Goal: Task Accomplishment & Management: Manage account settings

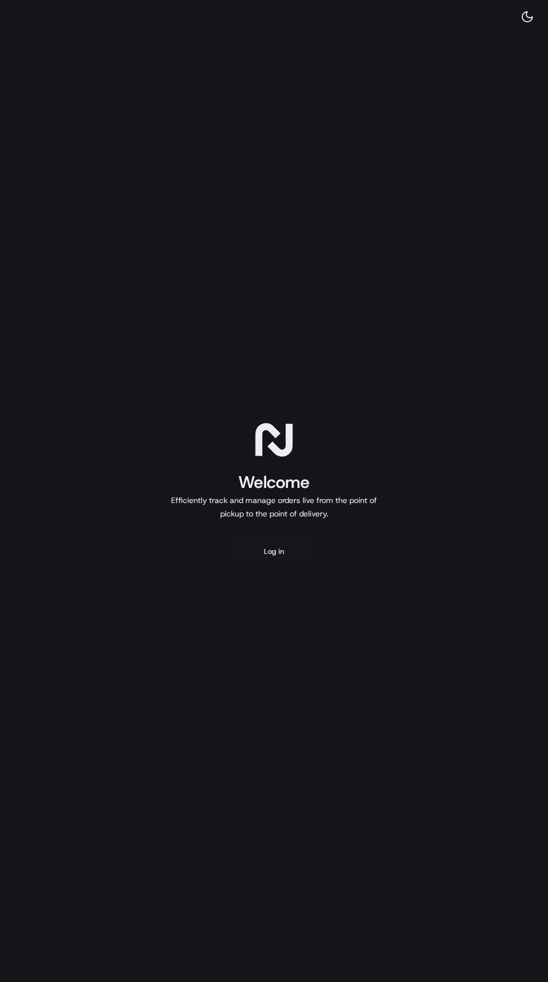
click at [274, 551] on button "Log in" at bounding box center [273, 551] width 89 height 27
